Goal: Task Accomplishment & Management: Manage account settings

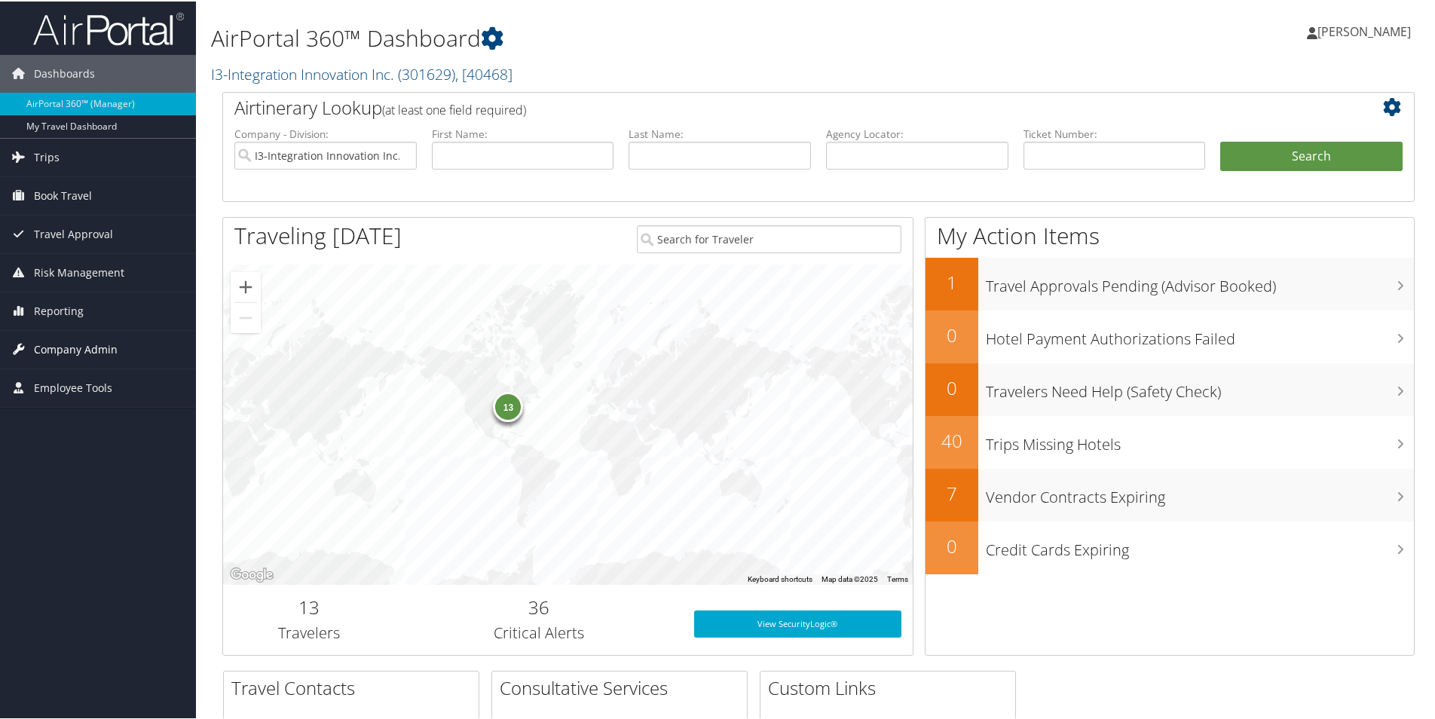
drag, startPoint x: 84, startPoint y: 346, endPoint x: 92, endPoint y: 343, distance: 8.1
click at [84, 346] on span "Company Admin" at bounding box center [76, 348] width 84 height 38
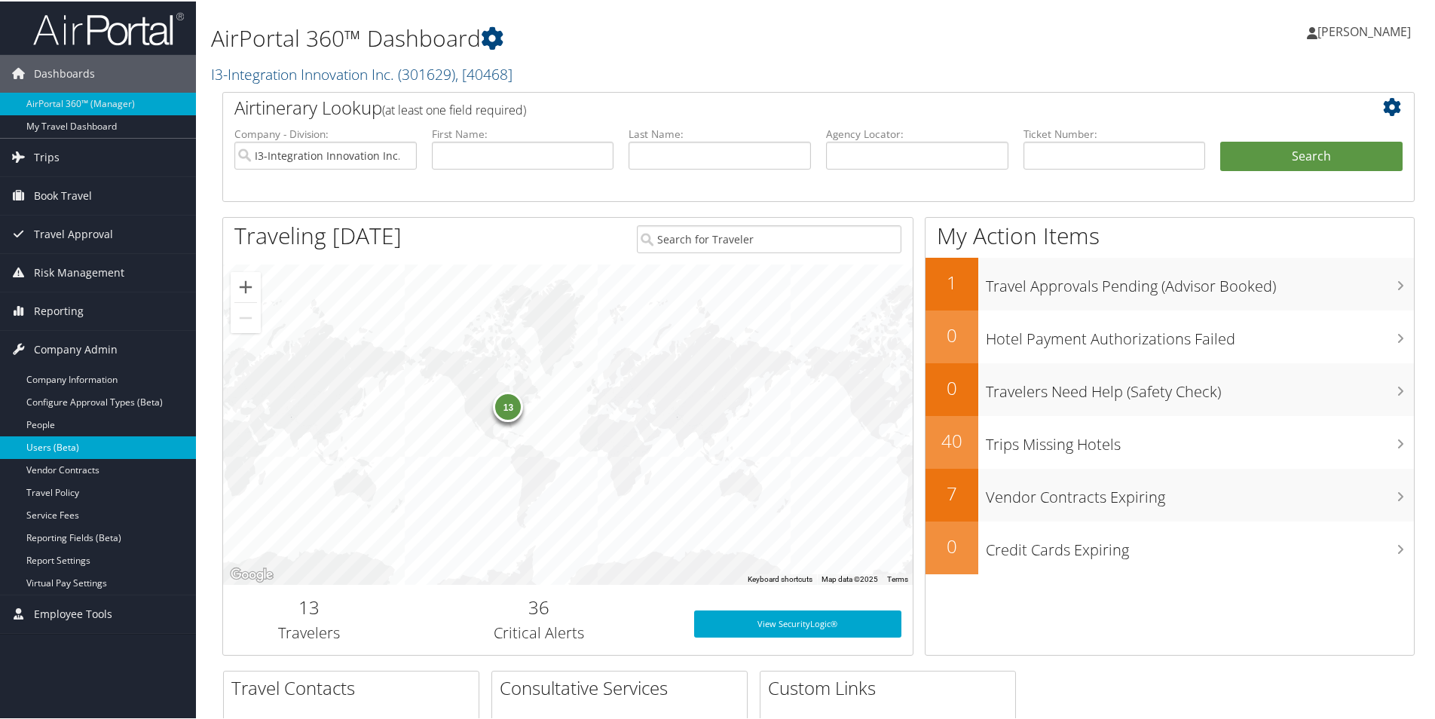
click at [61, 447] on link "Users (Beta)" at bounding box center [98, 446] width 196 height 23
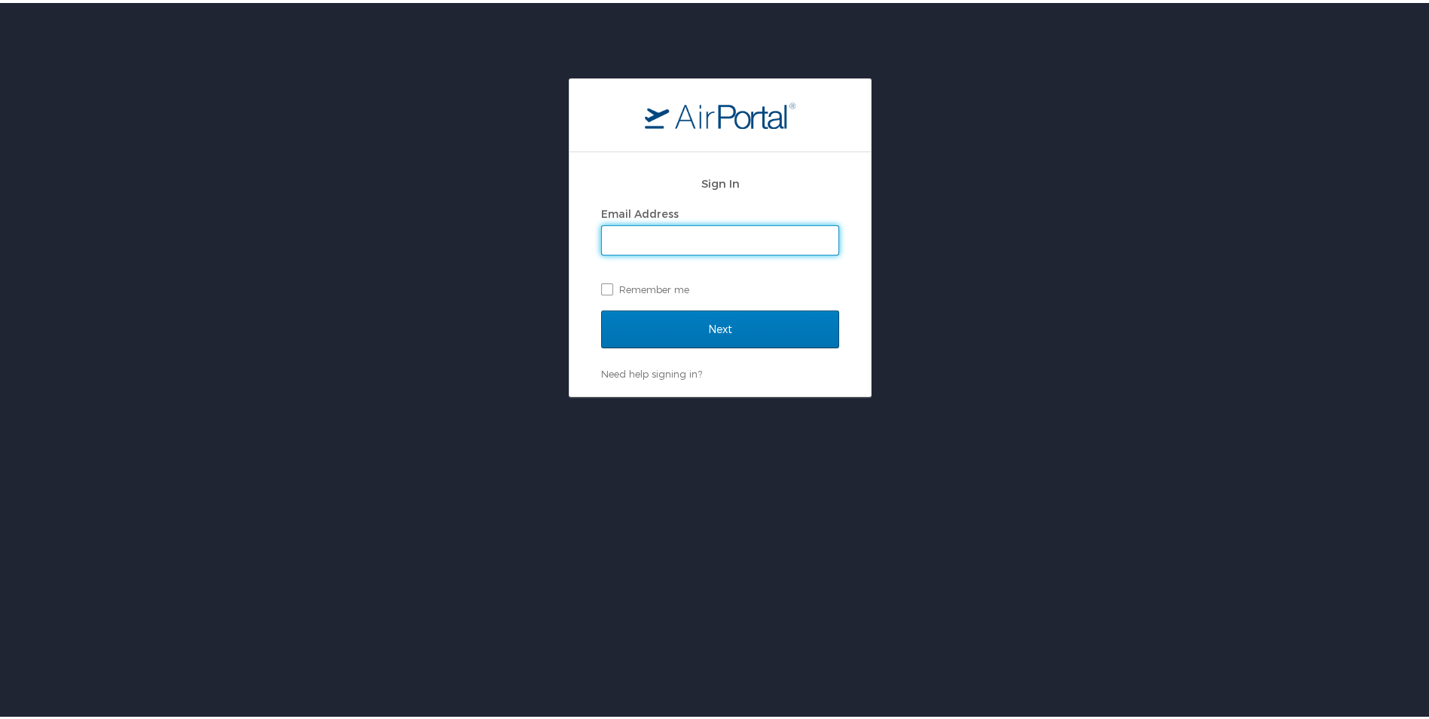
type input "naomi.smith@i3-corps.com"
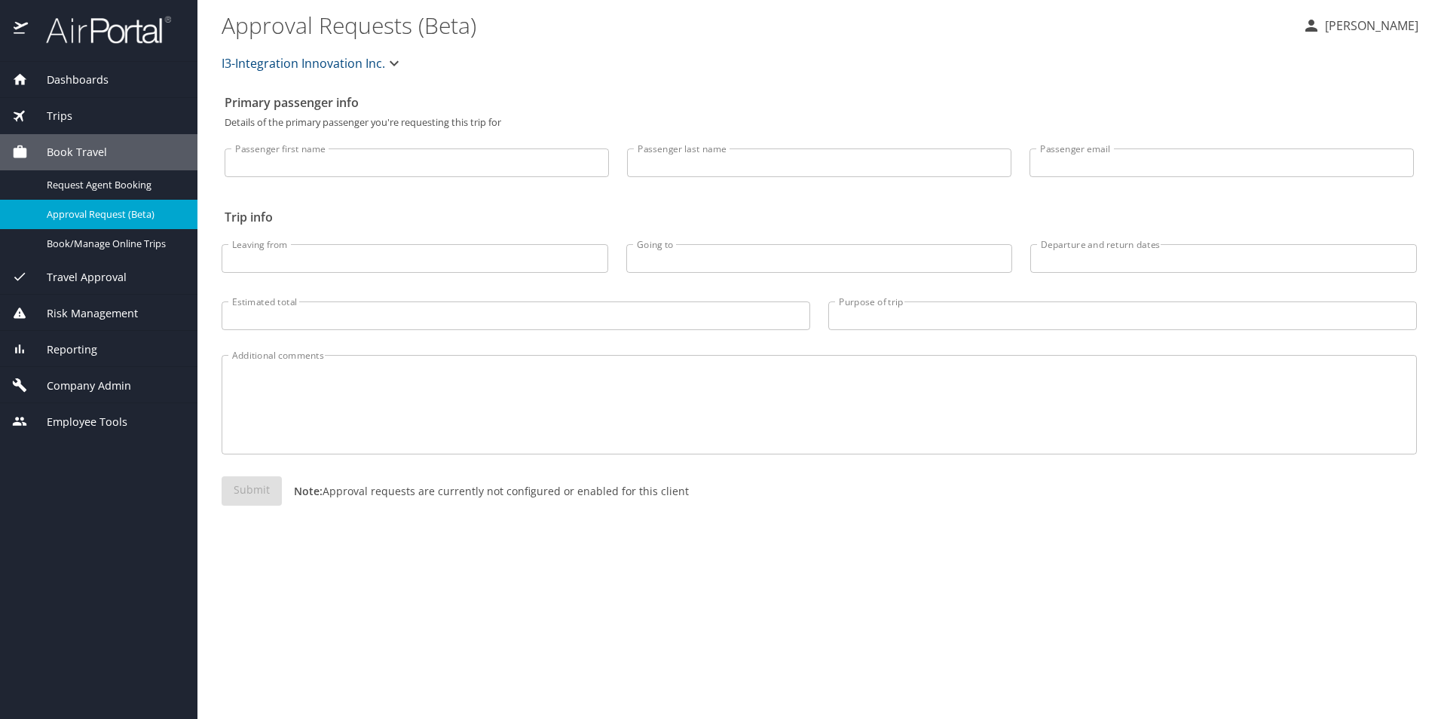
click at [73, 387] on span "Company Admin" at bounding box center [79, 386] width 103 height 17
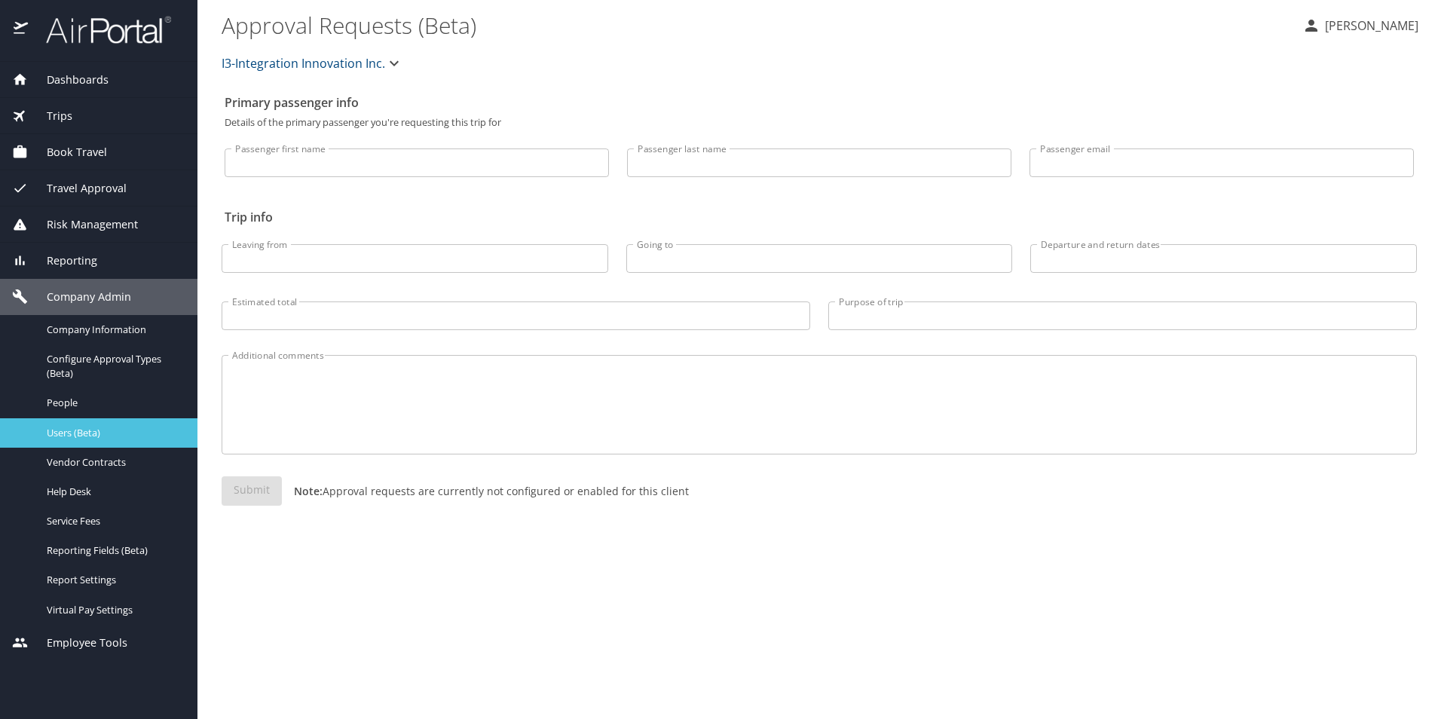
click at [78, 442] on link "Users (Beta)" at bounding box center [98, 432] width 197 height 29
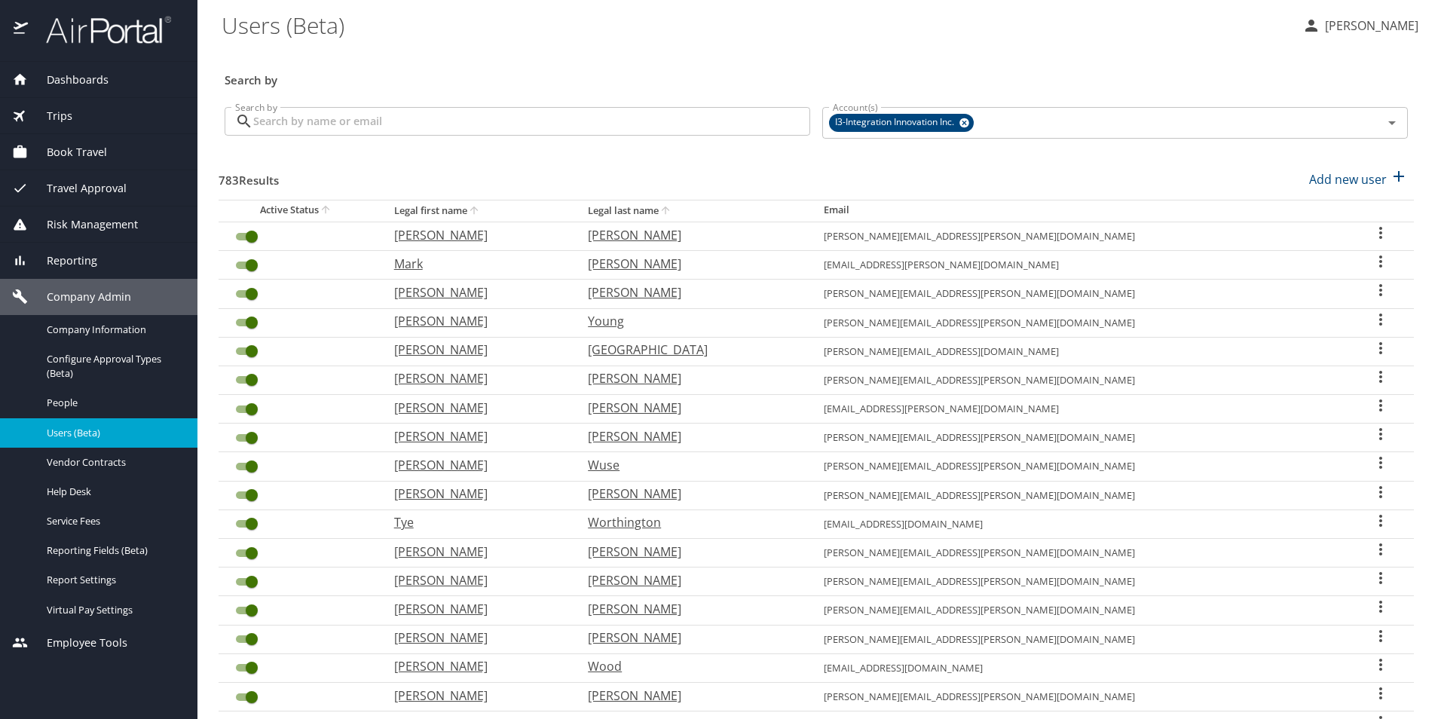
click at [453, 117] on input "Search by" at bounding box center [531, 121] width 557 height 29
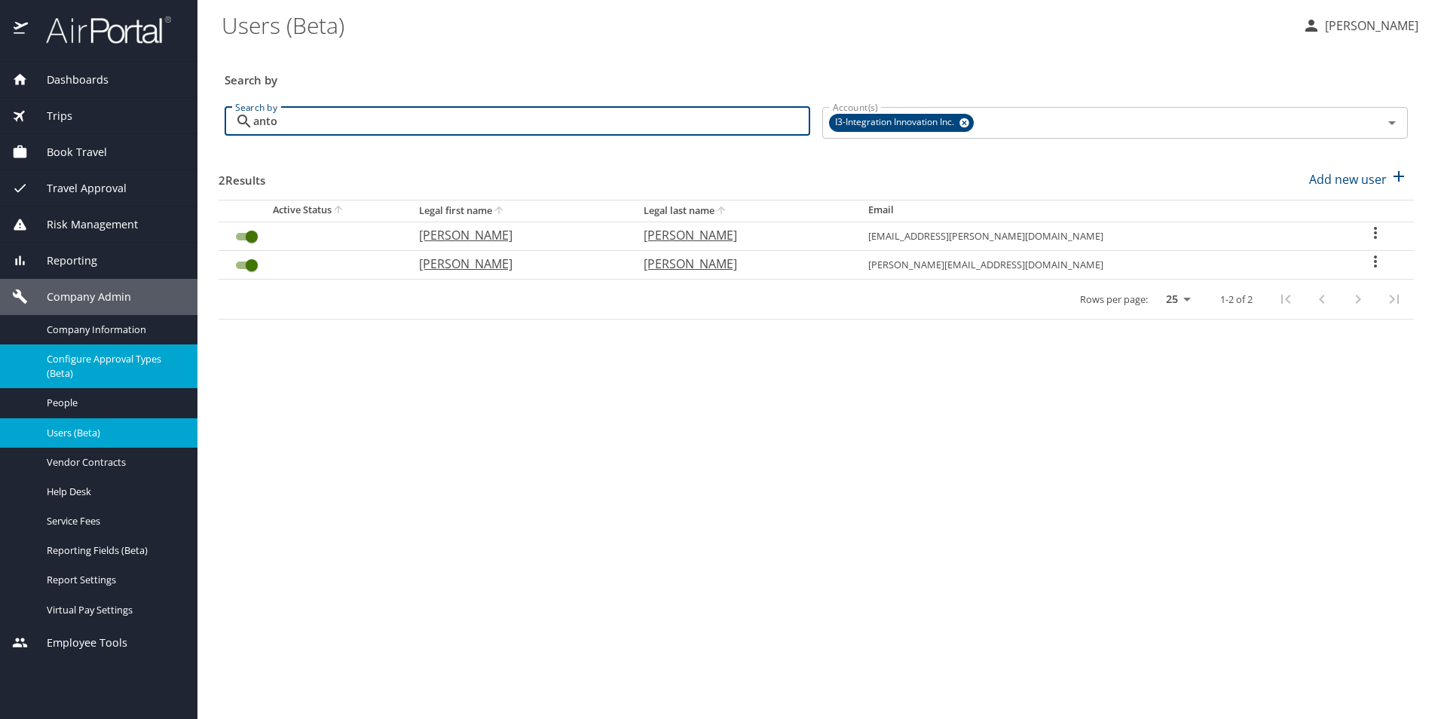
type input "anto"
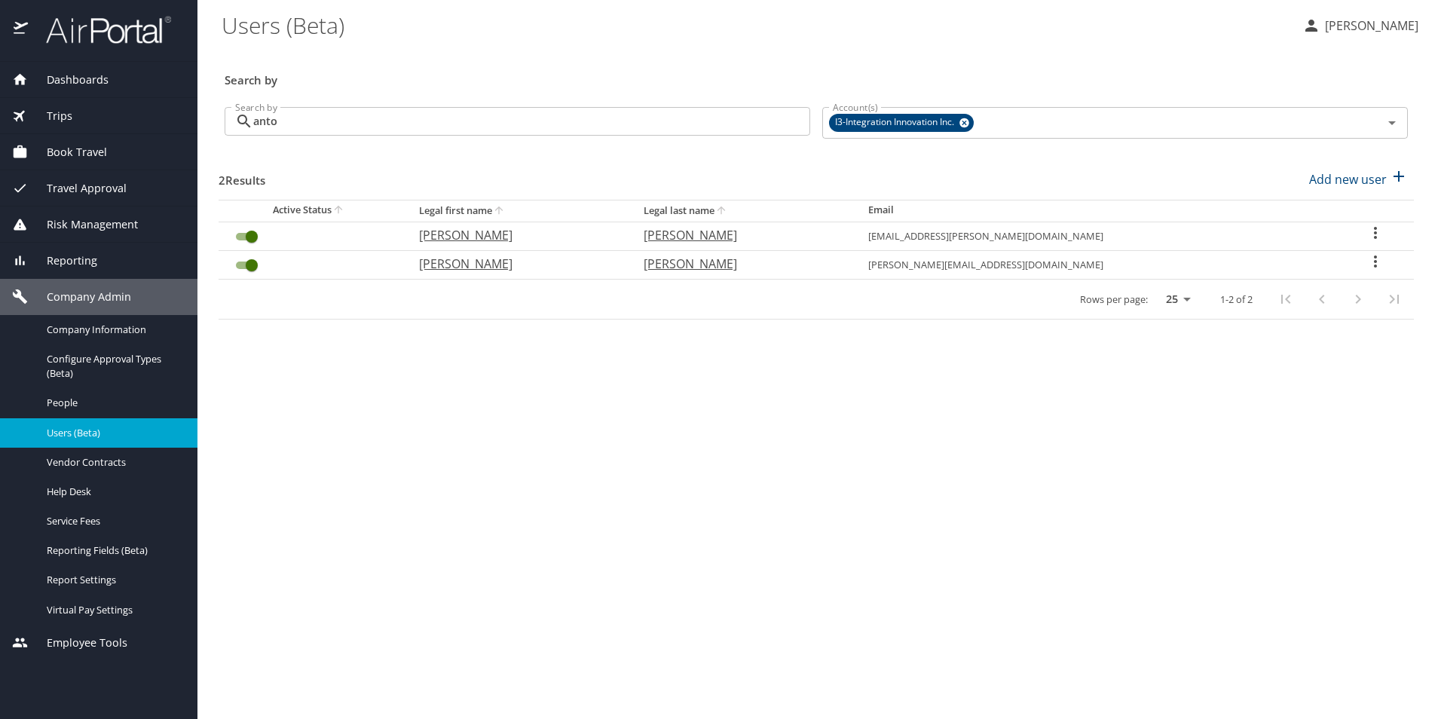
click at [1374, 261] on icon "User Search Table" at bounding box center [1375, 261] width 18 height 18
click at [1319, 261] on li "View profile" at bounding box center [1321, 263] width 219 height 27
select select "US"
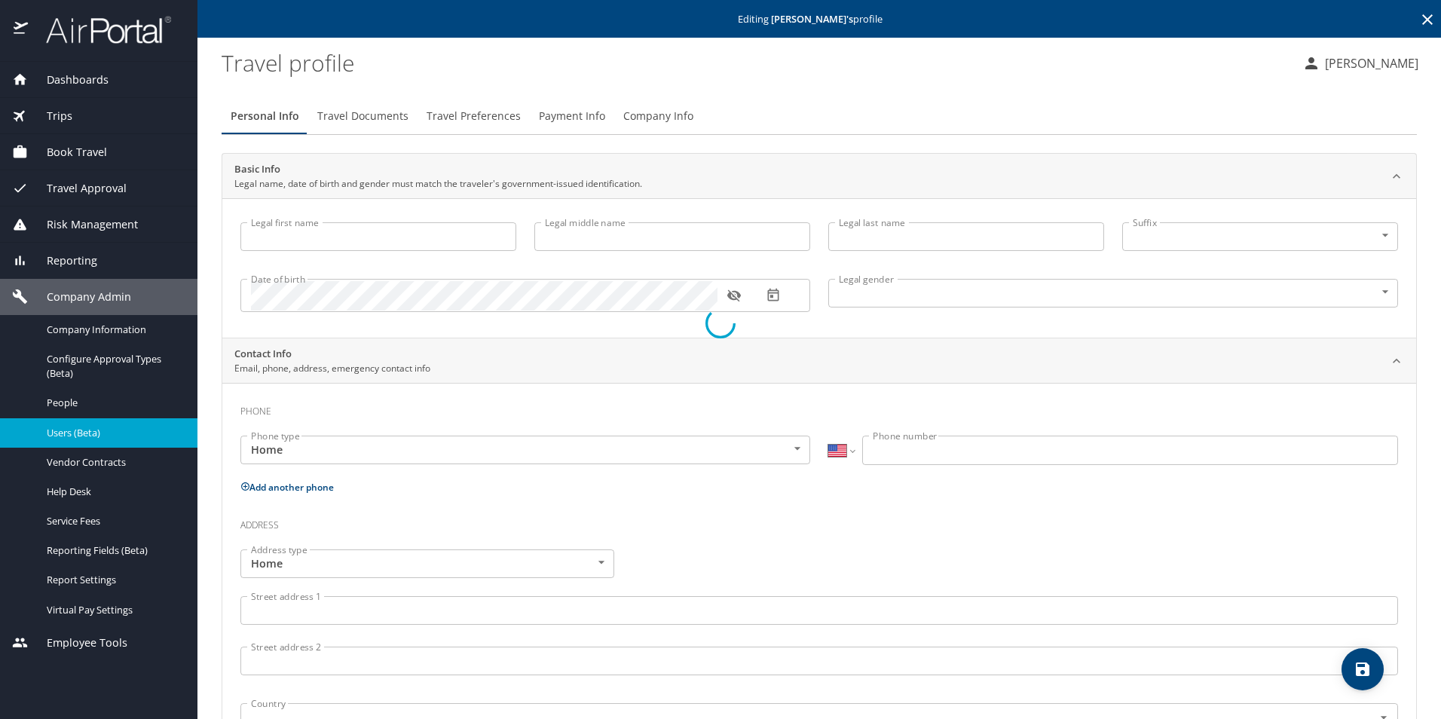
type input "[PERSON_NAME]"
type input "[DEMOGRAPHIC_DATA]"
type input "Sana"
type input "[PERSON_NAME]"
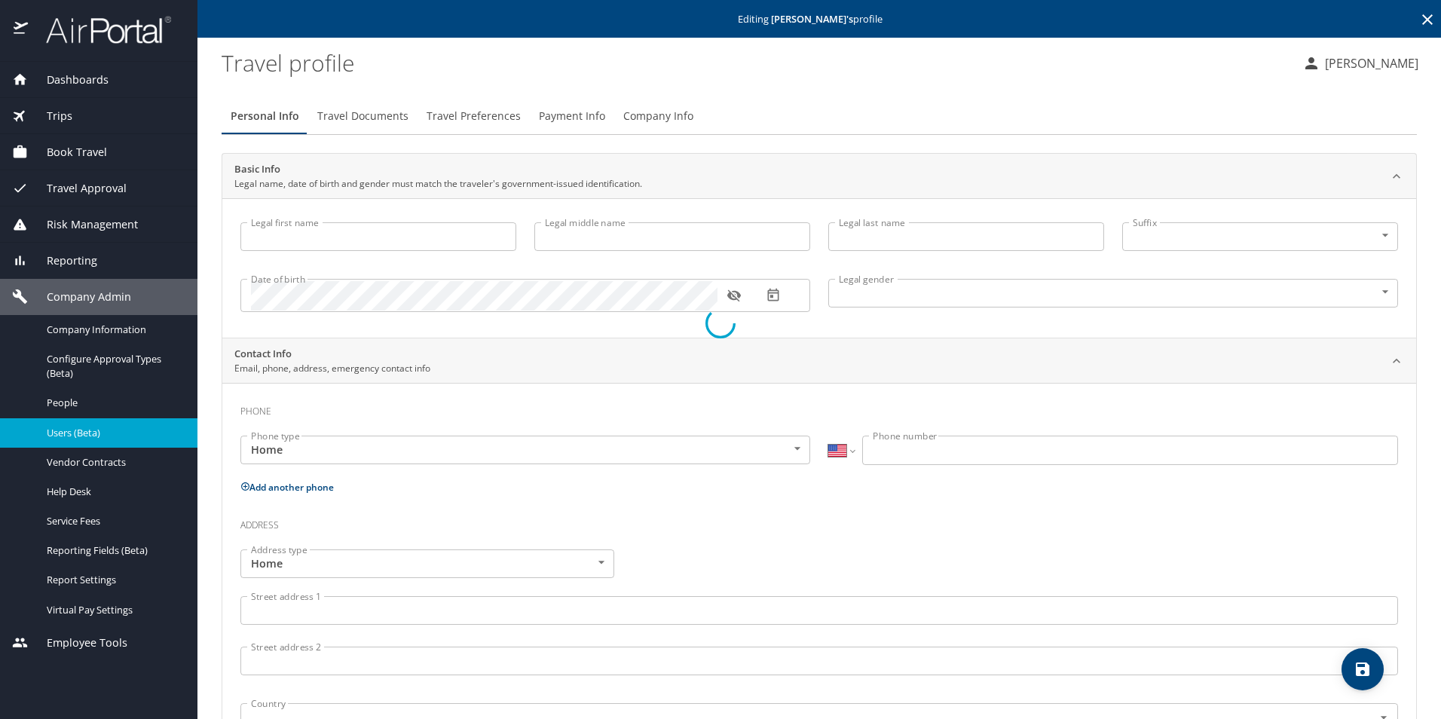
type input "[PHONE_NUMBER]"
type input "[EMAIL_ADDRESS][DOMAIN_NAME]"
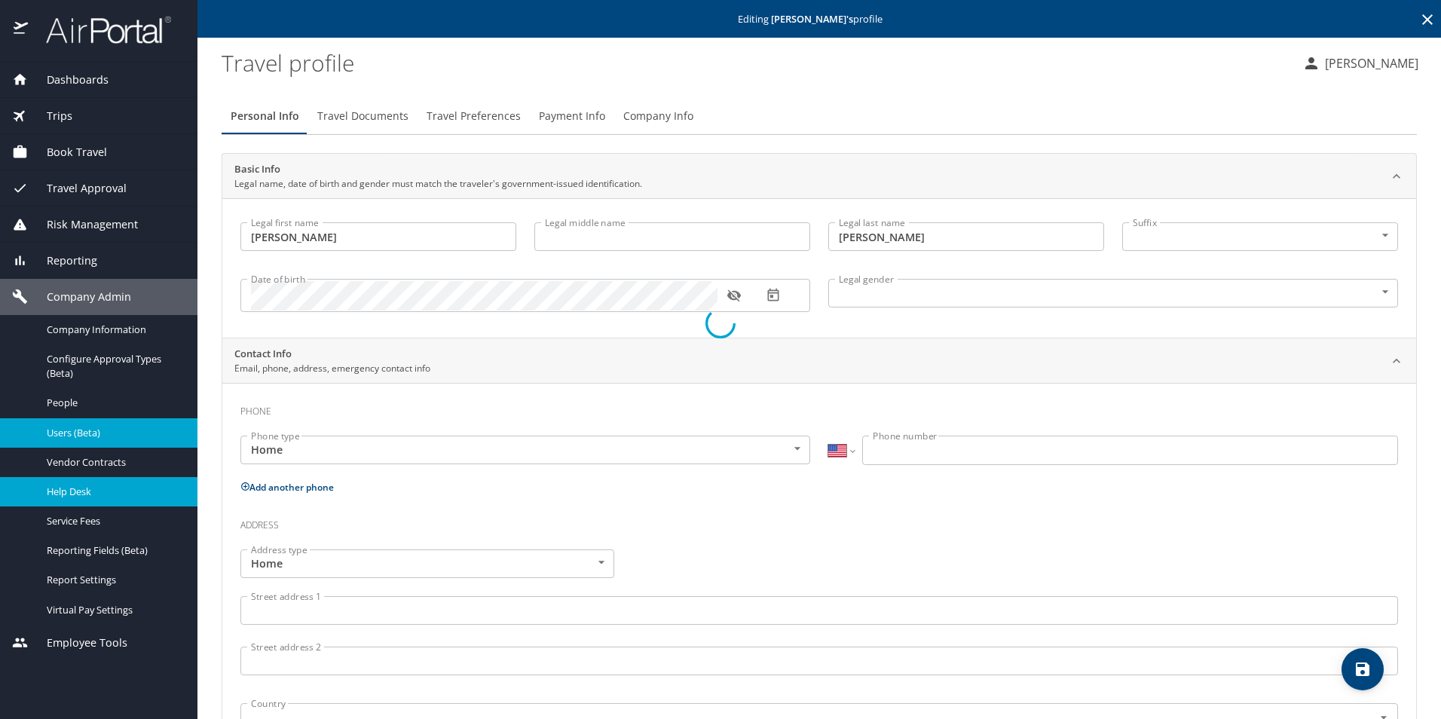
select select "US"
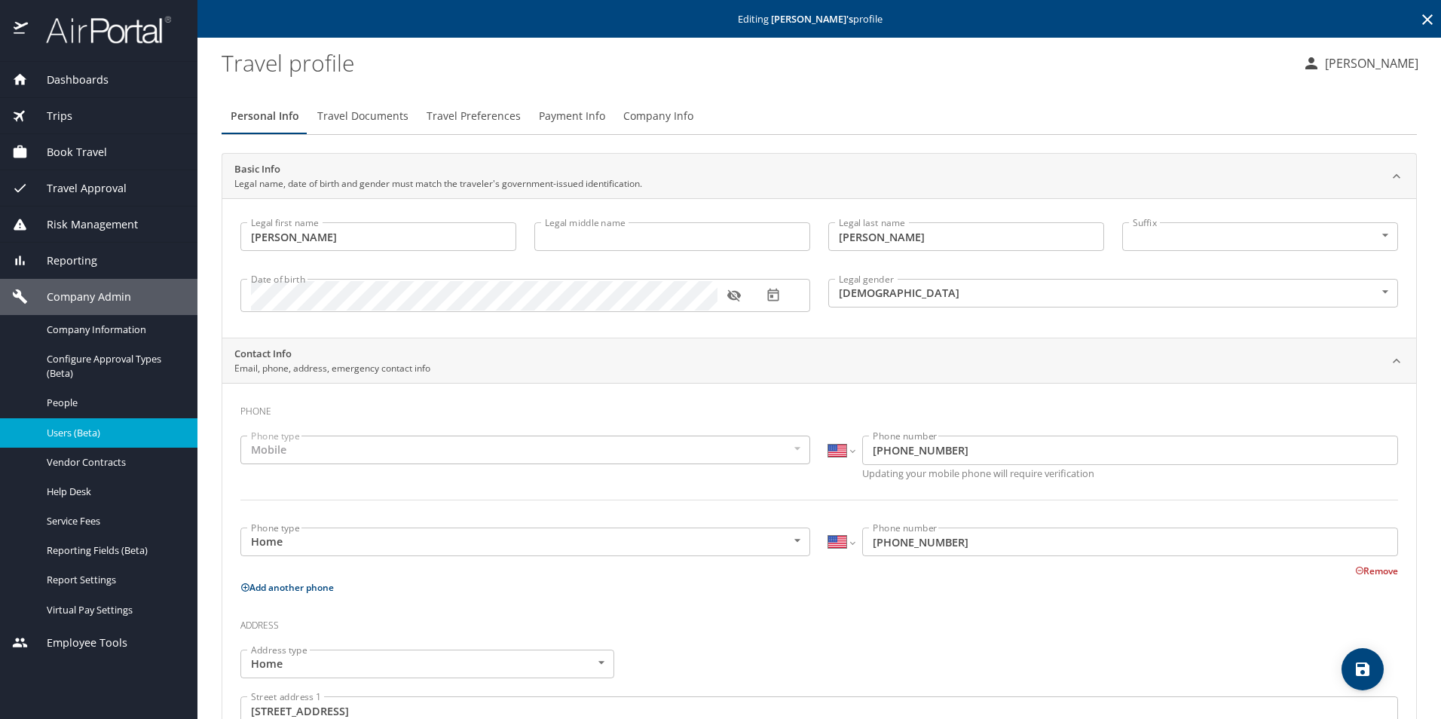
click at [444, 115] on span "Travel Preferences" at bounding box center [473, 116] width 94 height 19
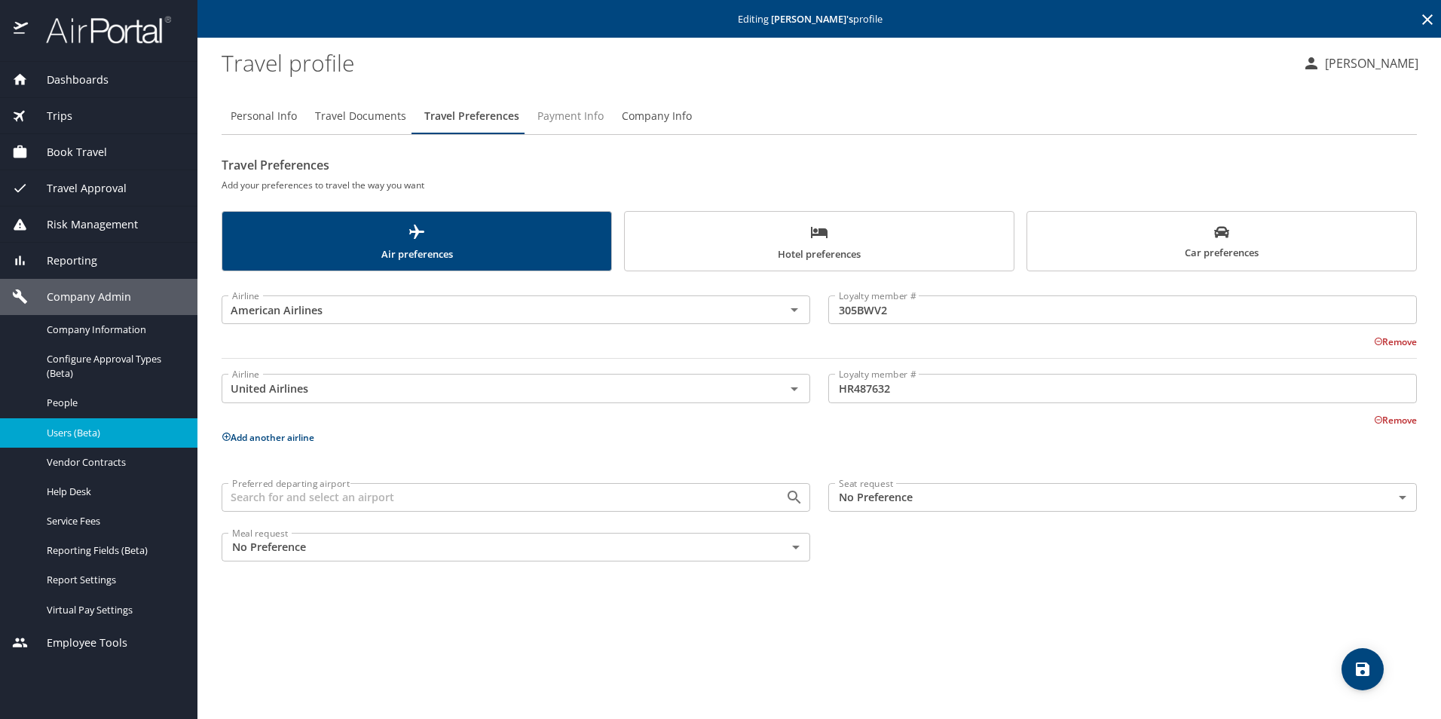
click at [572, 116] on span "Payment Info" at bounding box center [570, 116] width 66 height 19
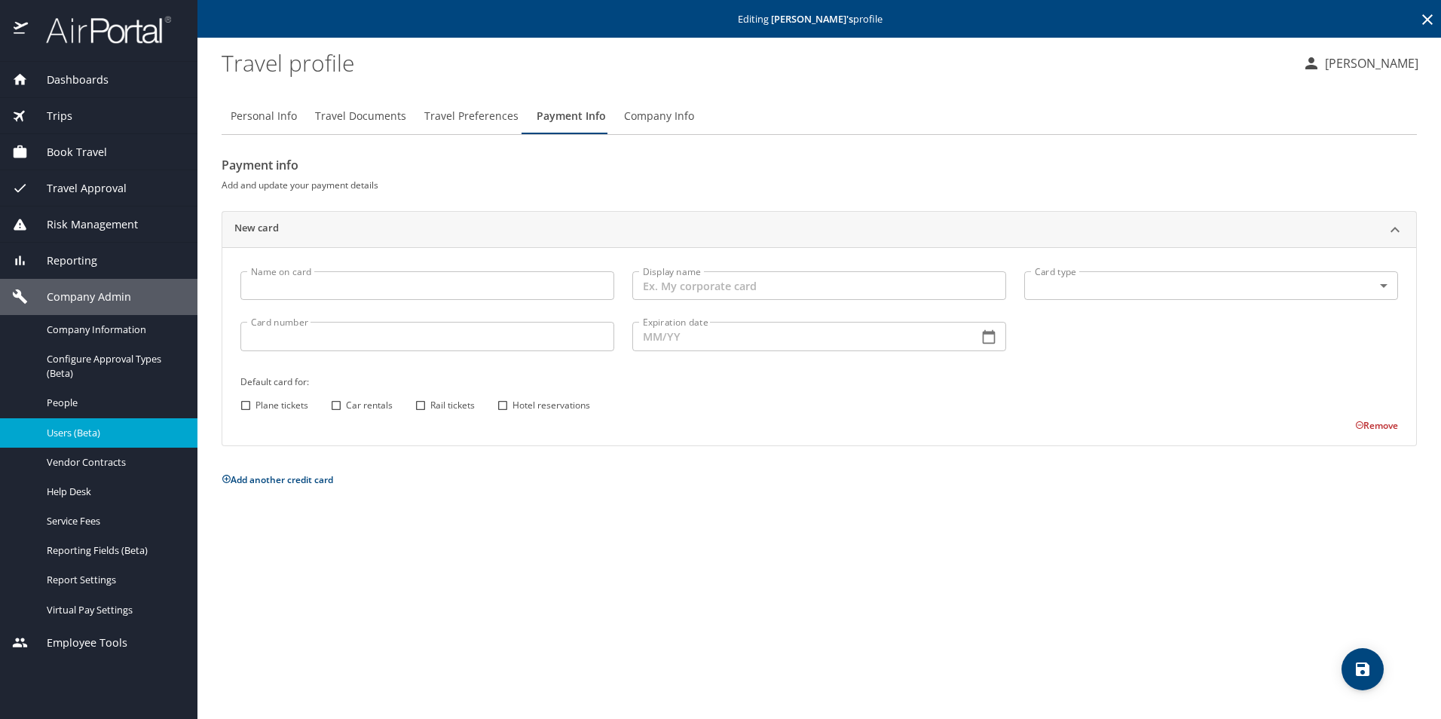
click at [353, 120] on span "Travel Documents" at bounding box center [360, 116] width 91 height 19
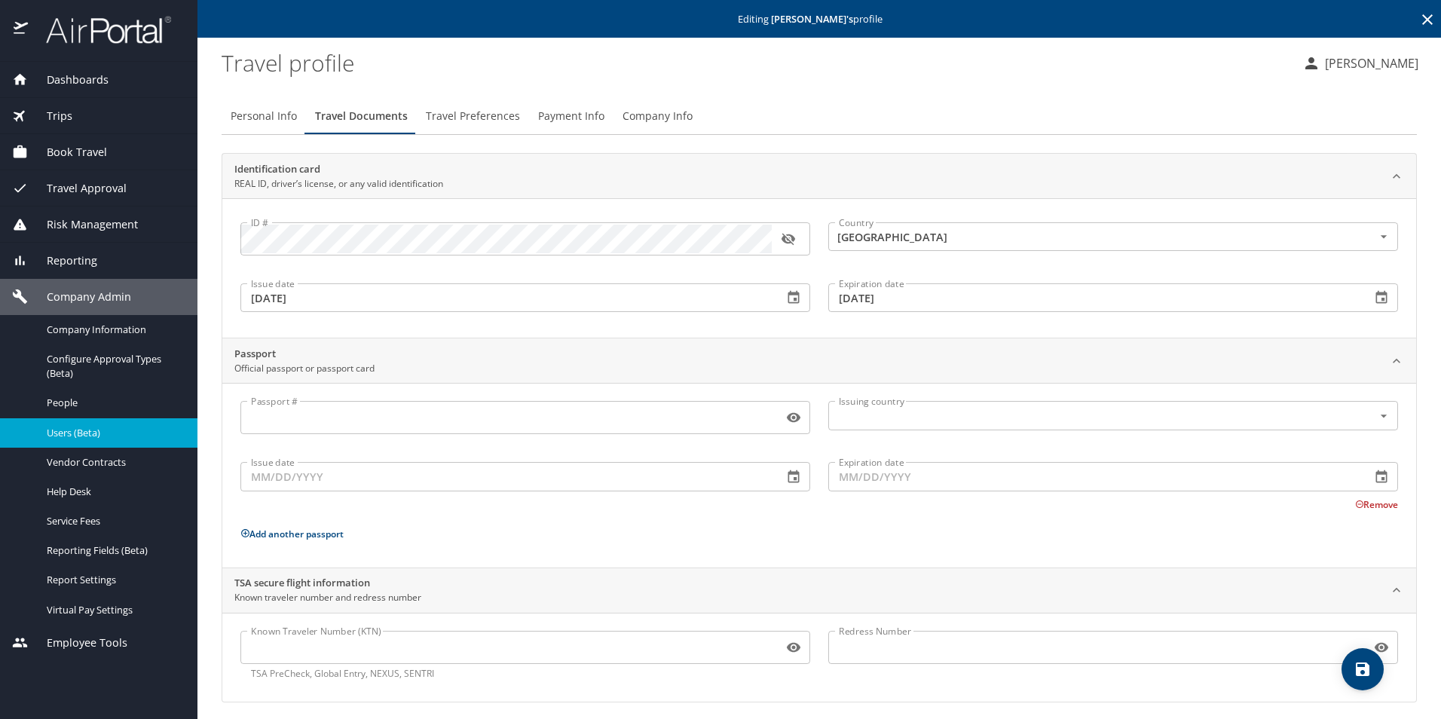
click at [247, 115] on span "Personal Info" at bounding box center [264, 116] width 66 height 19
select select "US"
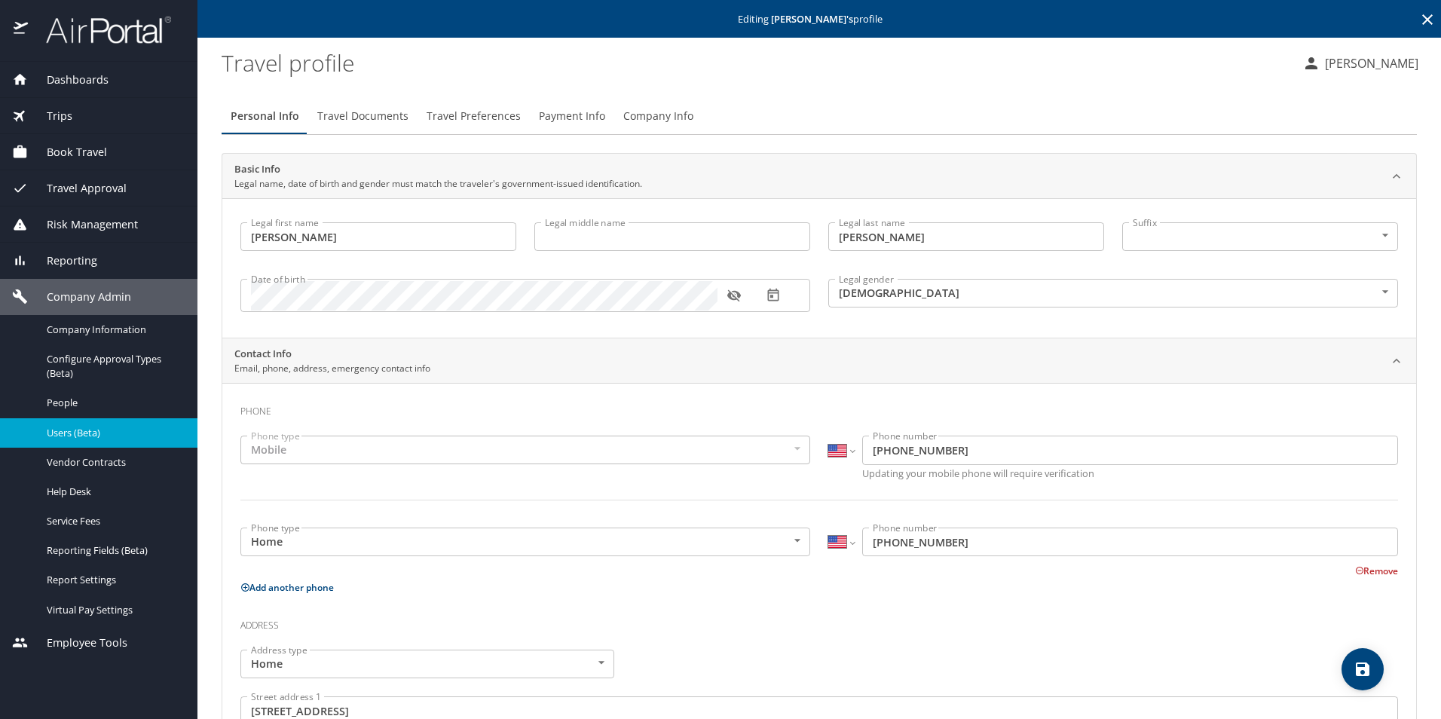
click at [1418, 20] on icon at bounding box center [1427, 20] width 18 height 18
